Goal: Check status: Check status

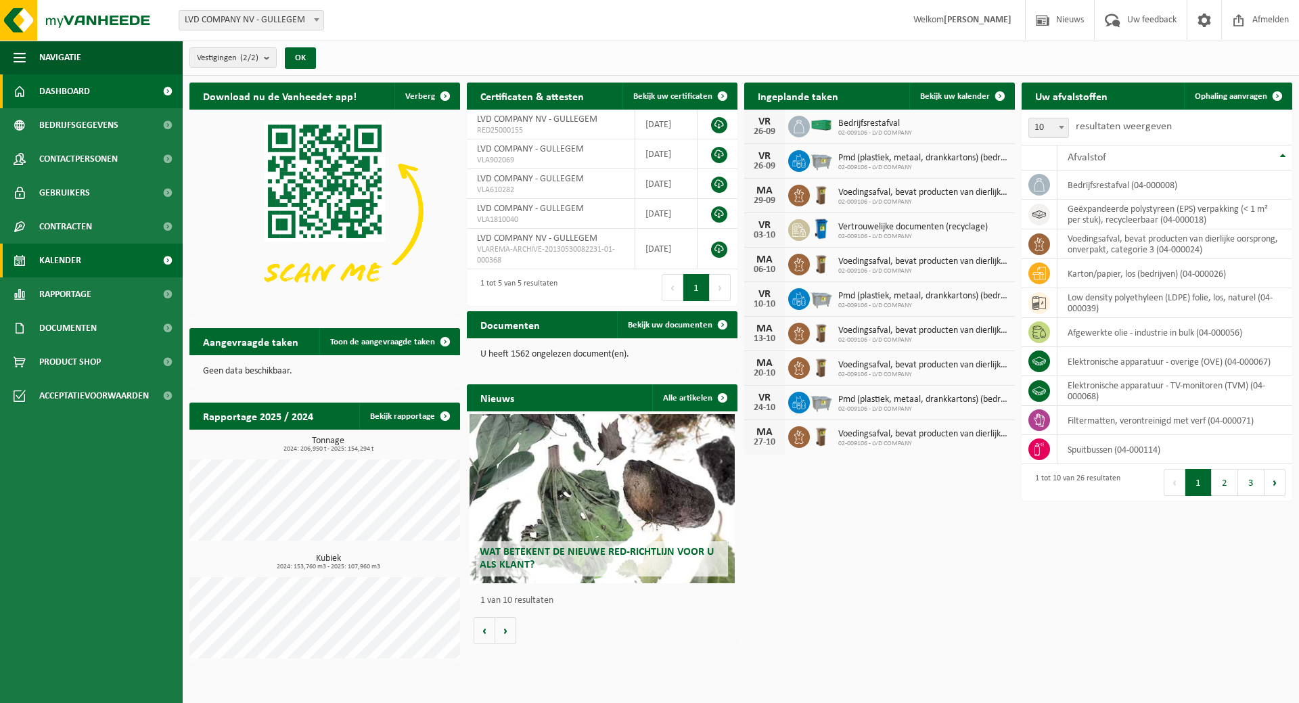
click at [61, 261] on span "Kalender" at bounding box center [60, 261] width 42 height 34
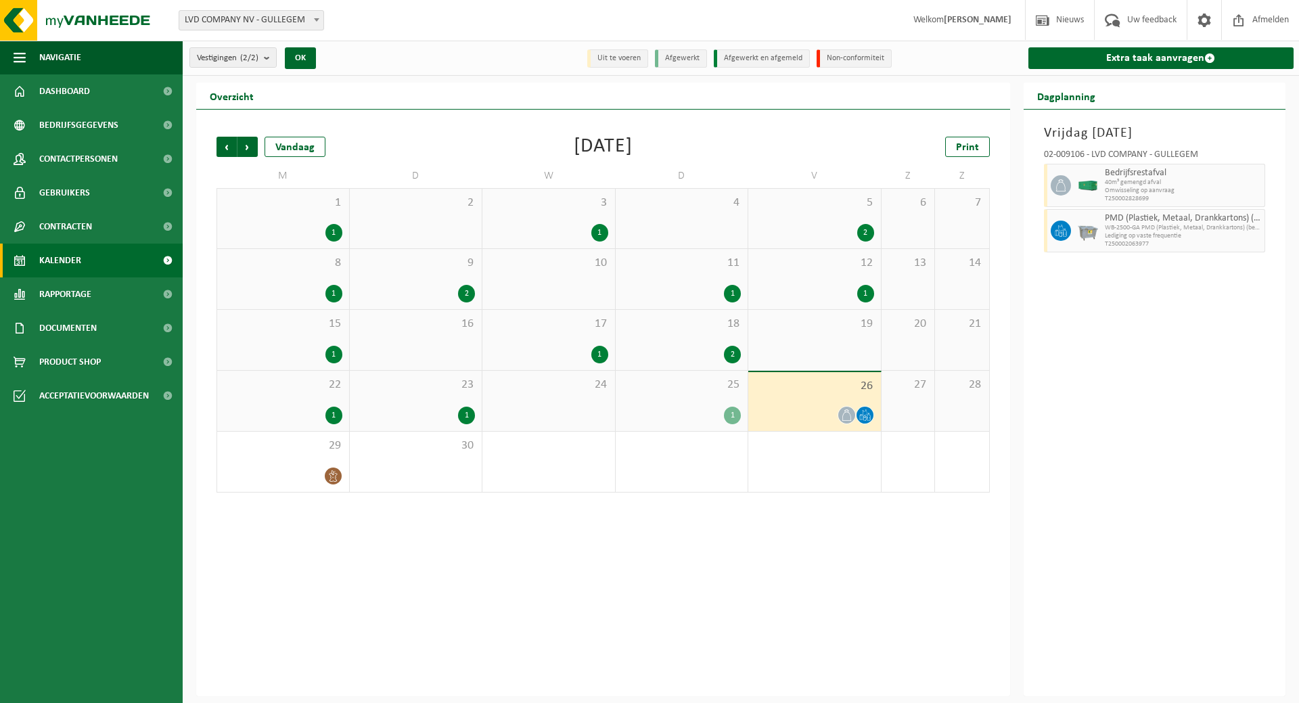
drag, startPoint x: 97, startPoint y: 326, endPoint x: 57, endPoint y: 254, distance: 82.1
click at [57, 254] on span "Kalender" at bounding box center [60, 261] width 42 height 34
